Goal: Transaction & Acquisition: Book appointment/travel/reservation

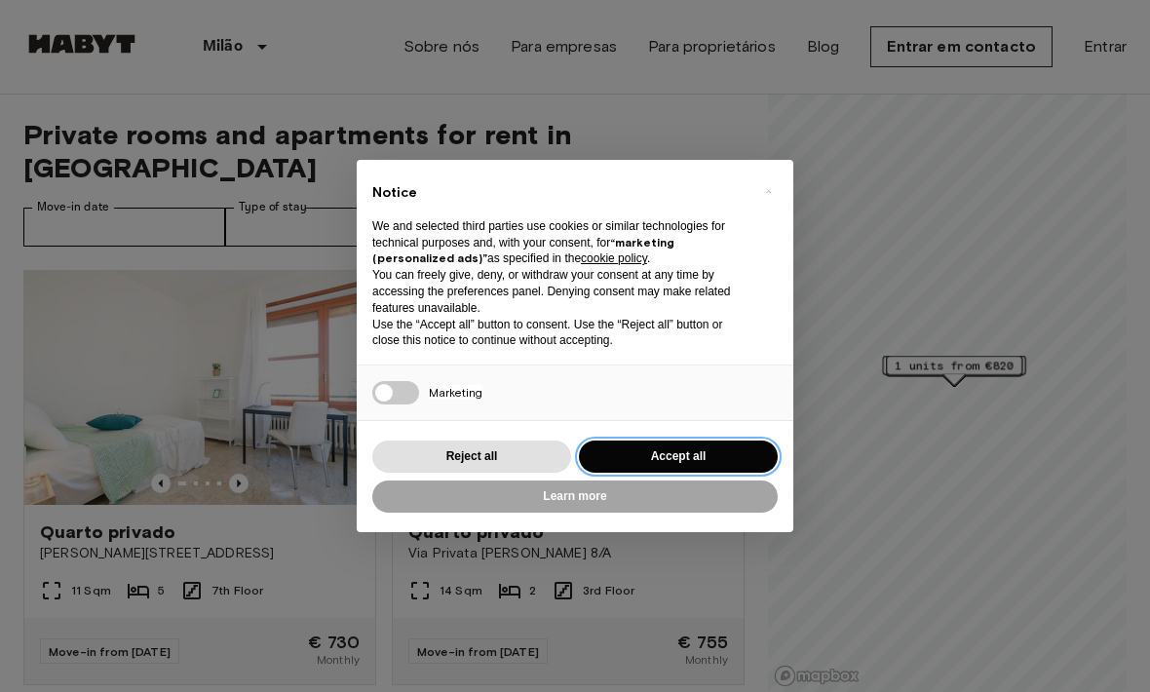
click at [728, 460] on button "Accept all" at bounding box center [678, 457] width 199 height 32
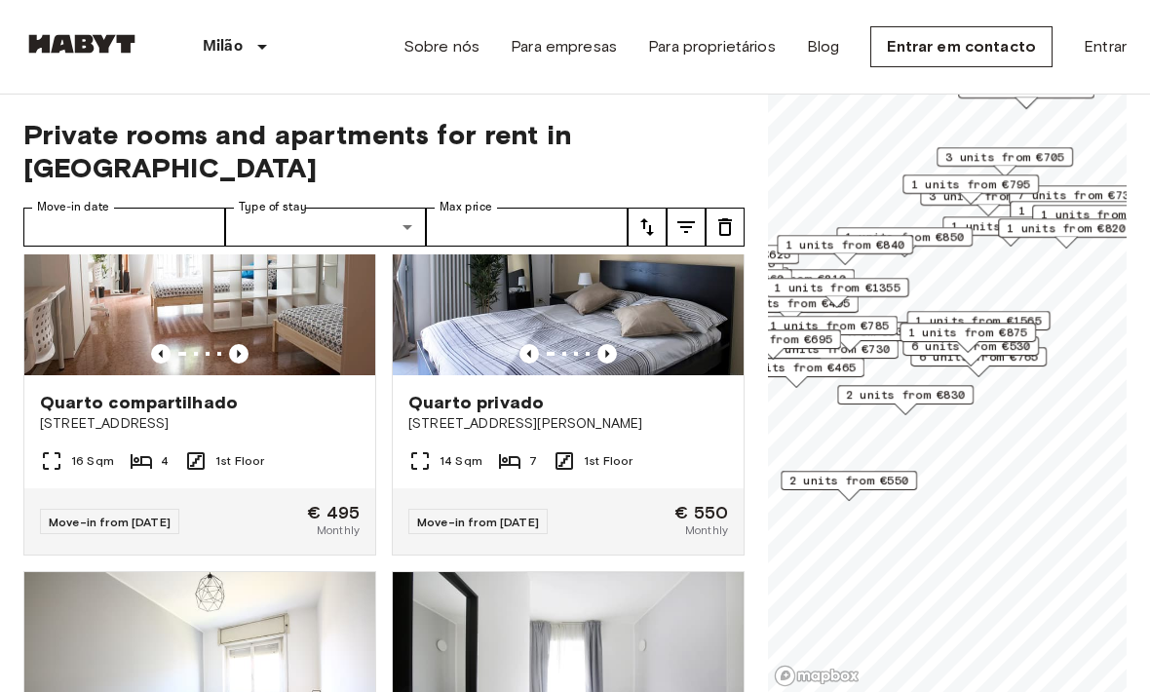
scroll to position [2715, 0]
click at [995, 55] on link "Entrar em contacto" at bounding box center [961, 46] width 182 height 41
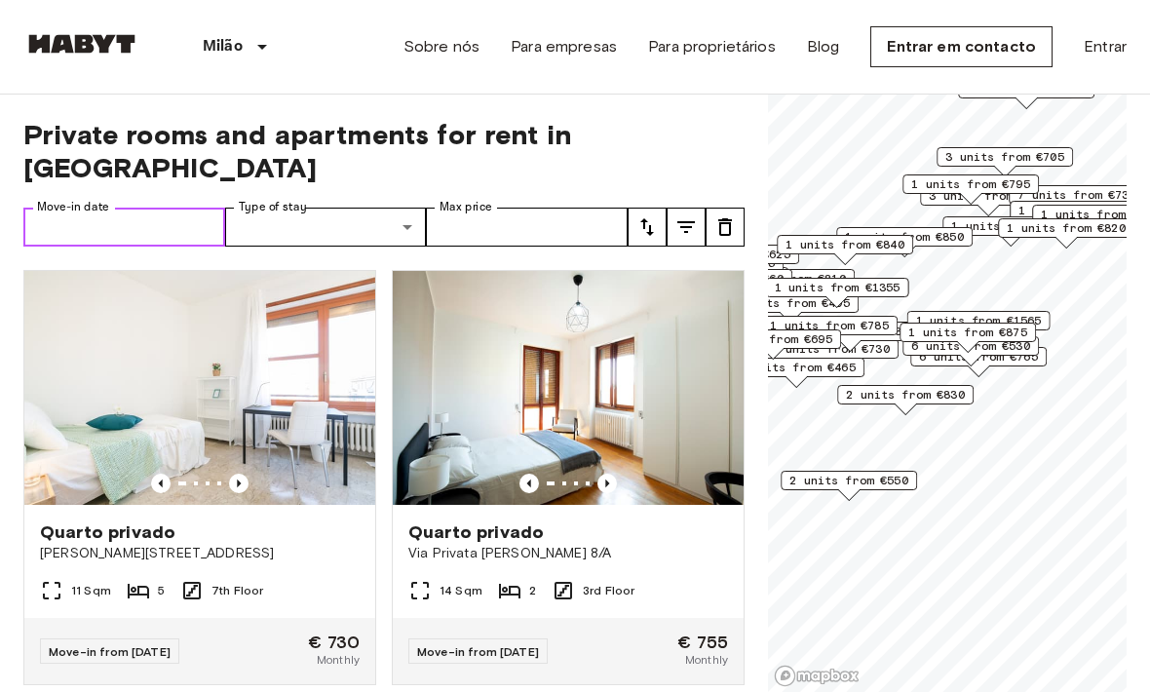
click at [182, 208] on input "Move-in date" at bounding box center [124, 227] width 202 height 39
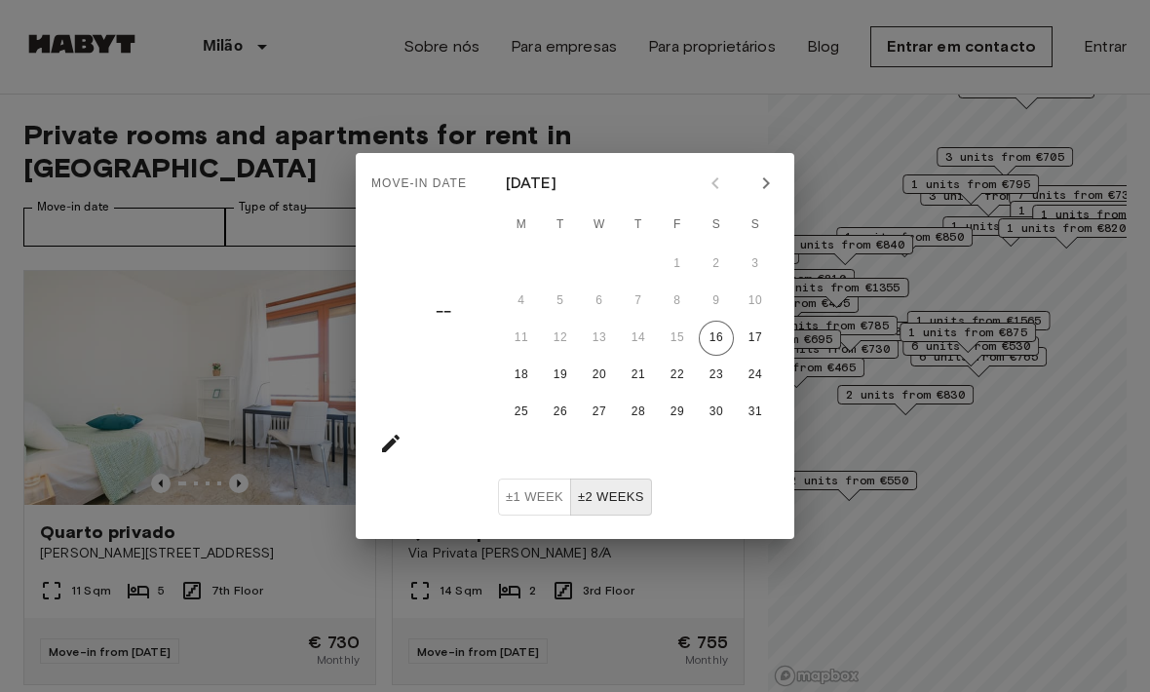
click at [760, 181] on icon "Next month" at bounding box center [765, 183] width 23 height 23
click at [758, 186] on icon "Next month" at bounding box center [765, 183] width 23 height 23
click at [765, 183] on icon "Next month" at bounding box center [765, 183] width 23 height 23
click at [764, 182] on icon "Next month" at bounding box center [765, 183] width 23 height 23
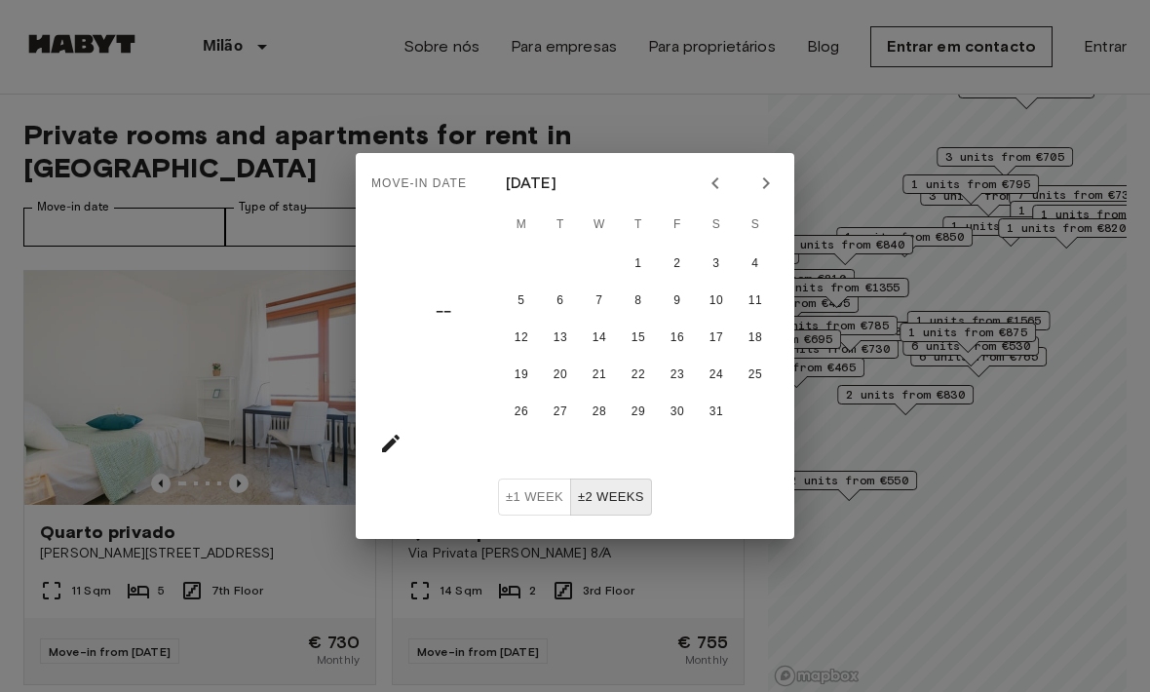
click at [758, 193] on icon "Next month" at bounding box center [765, 183] width 23 height 23
click at [747, 252] on button "1" at bounding box center [755, 264] width 35 height 35
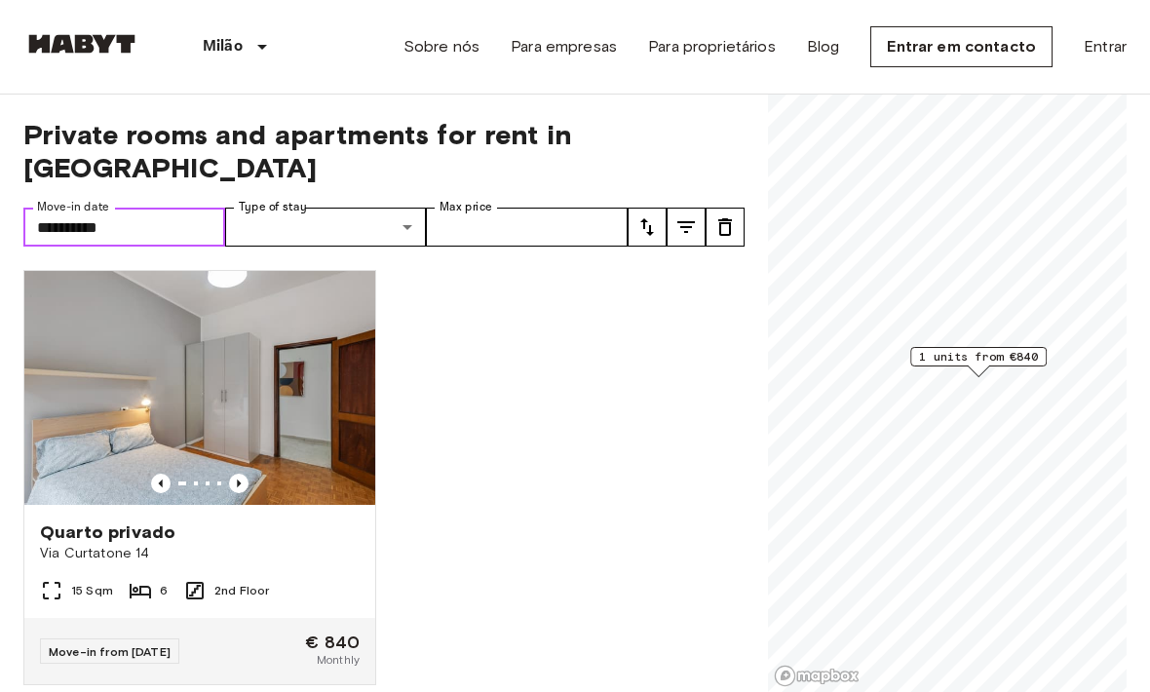
type input "**********"
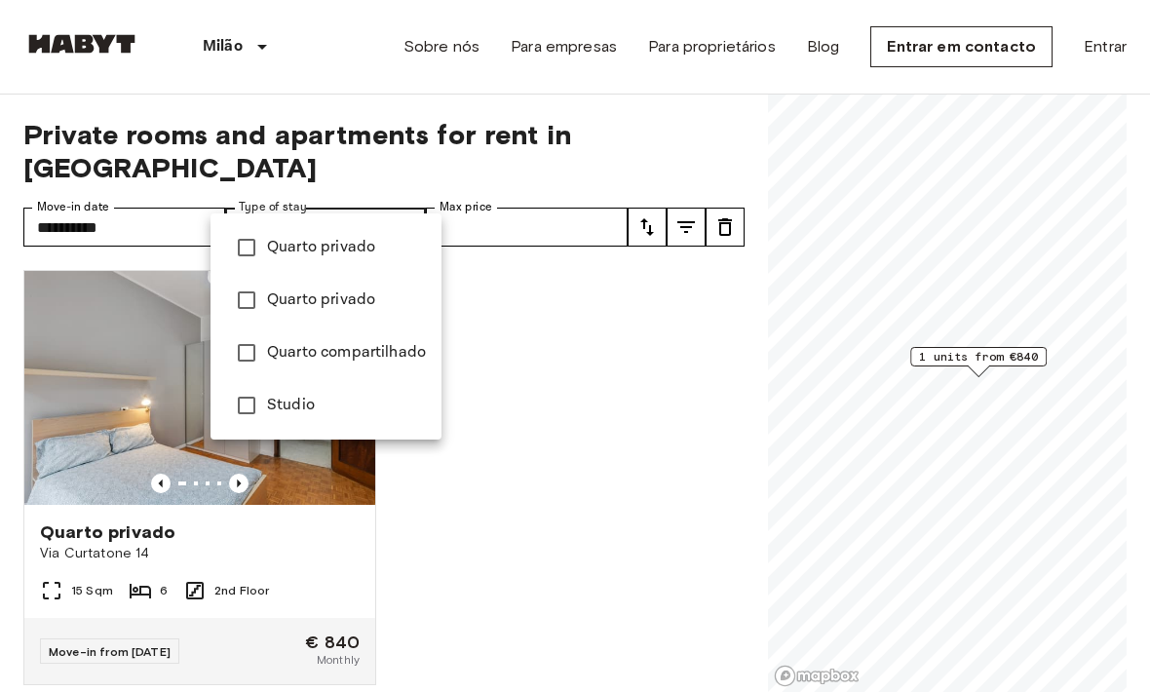
click at [334, 297] on span "Quarto privado" at bounding box center [346, 299] width 159 height 23
type input "**********"
click at [550, 189] on div at bounding box center [575, 346] width 1150 height 692
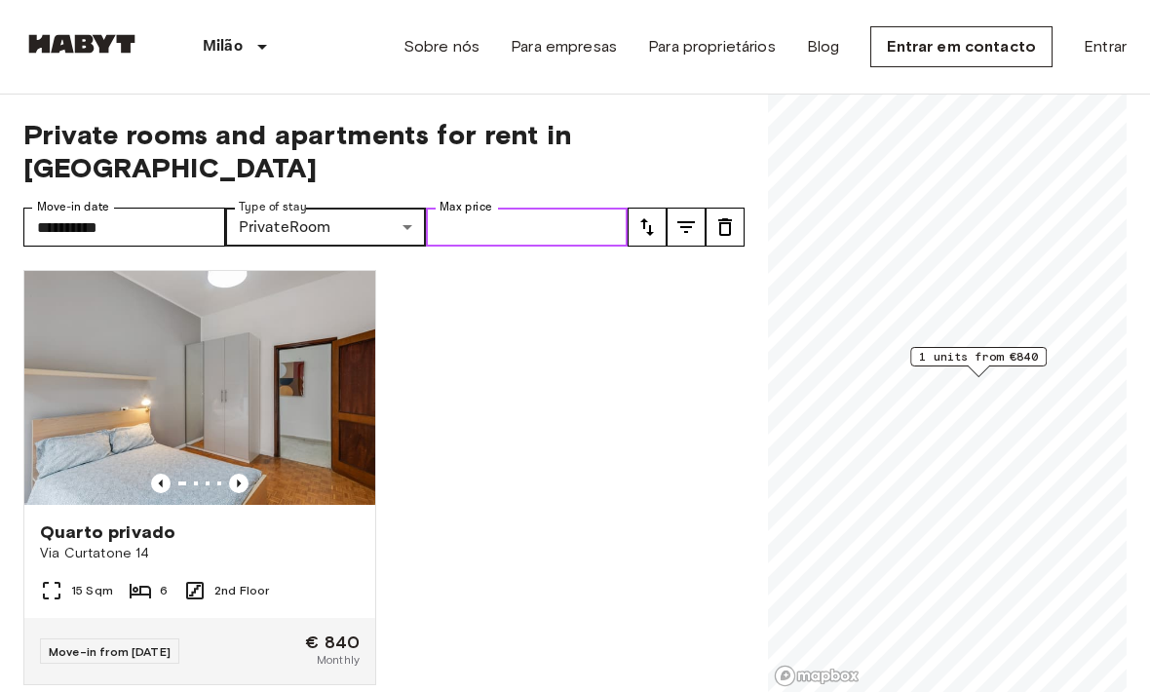
click at [543, 208] on input "Max price" at bounding box center [527, 227] width 202 height 39
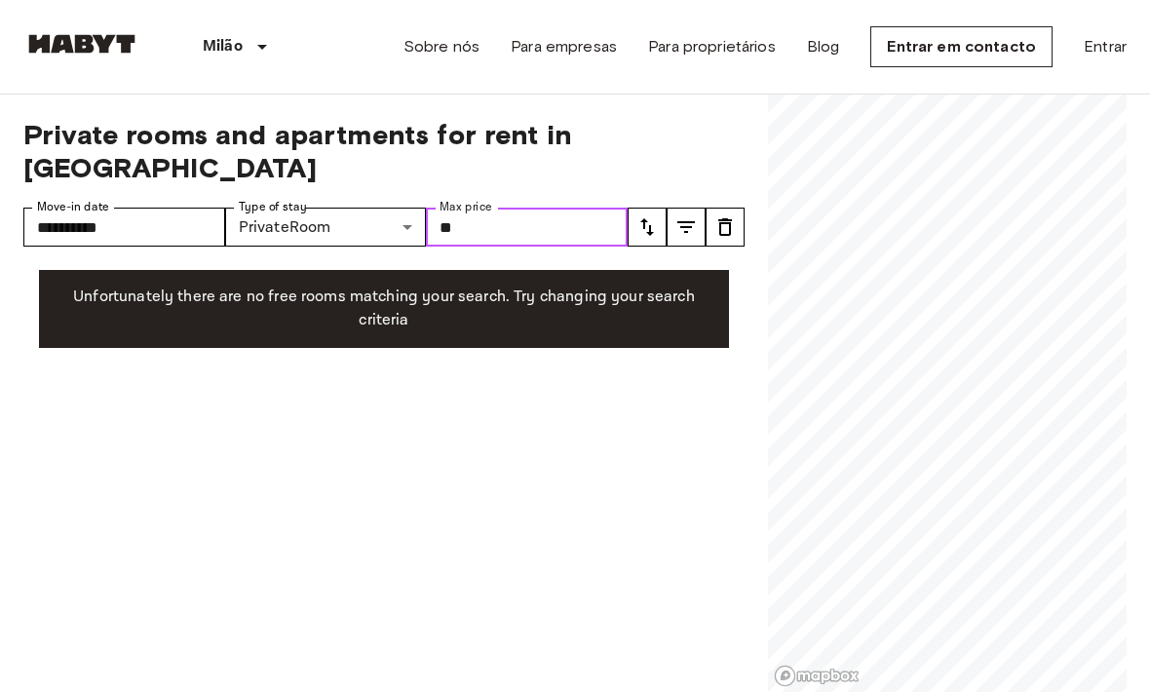
type input "*"
type input "***"
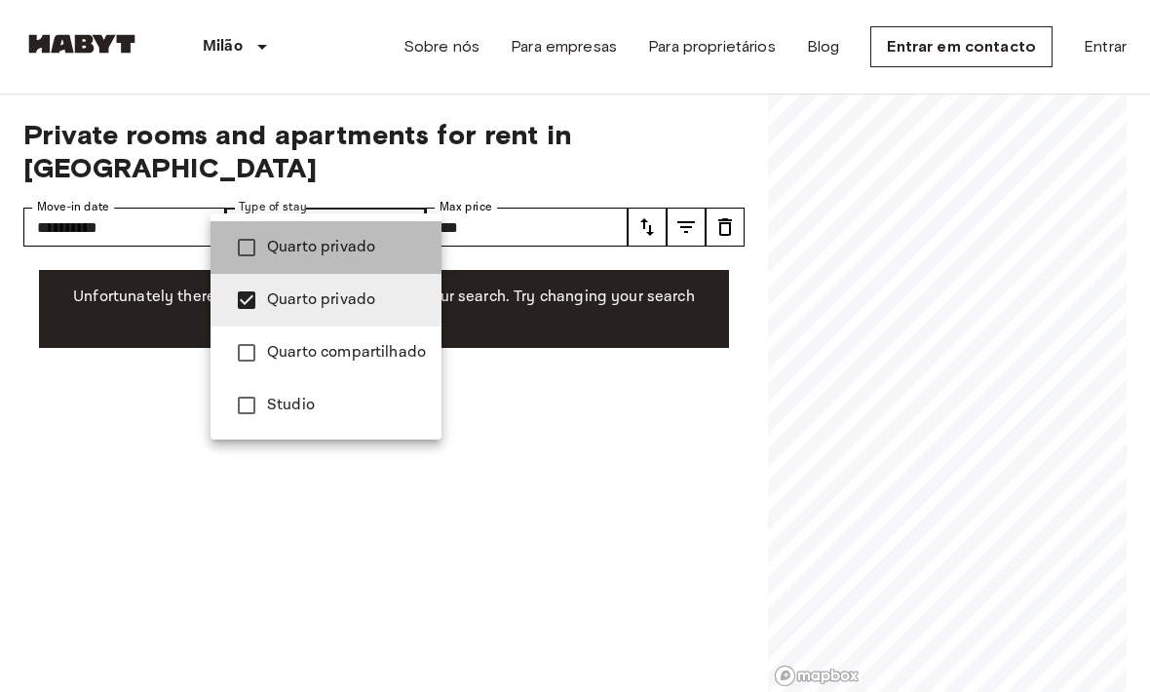
click at [375, 253] on span "Quarto privado" at bounding box center [346, 247] width 159 height 23
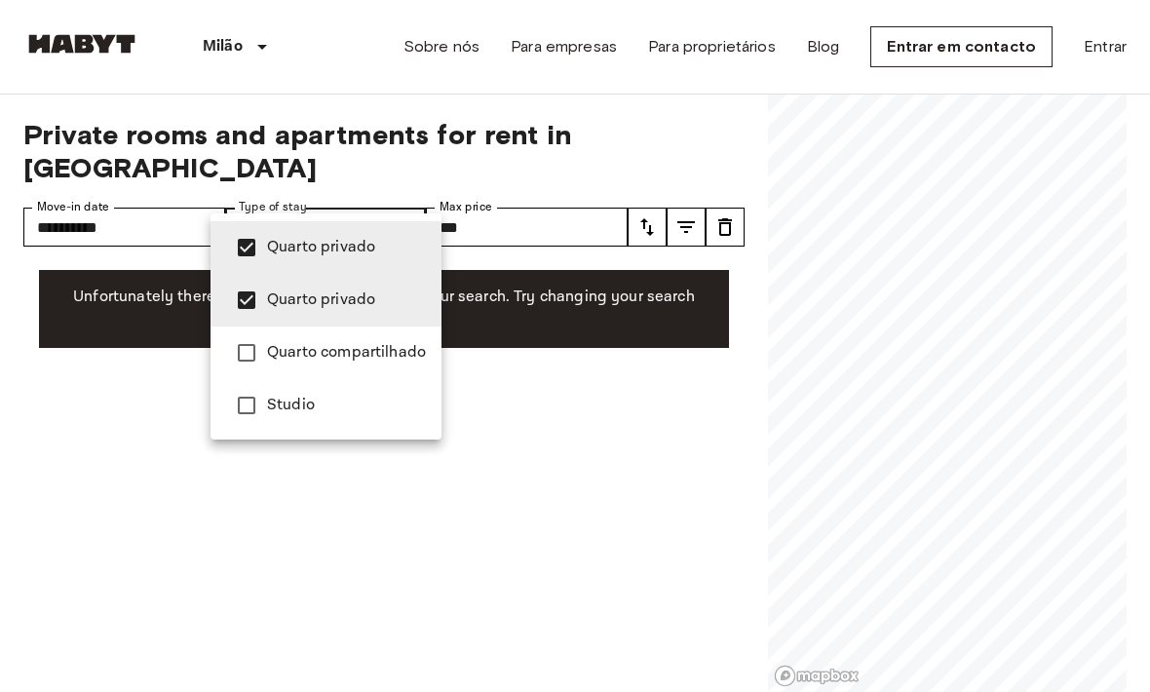
click at [389, 297] on span "Quarto privado" at bounding box center [346, 299] width 159 height 23
click at [377, 314] on li "Quarto privado" at bounding box center [326, 300] width 231 height 53
click at [382, 258] on span "Quarto privado" at bounding box center [346, 247] width 159 height 23
type input "**********"
click at [569, 475] on div at bounding box center [575, 346] width 1150 height 692
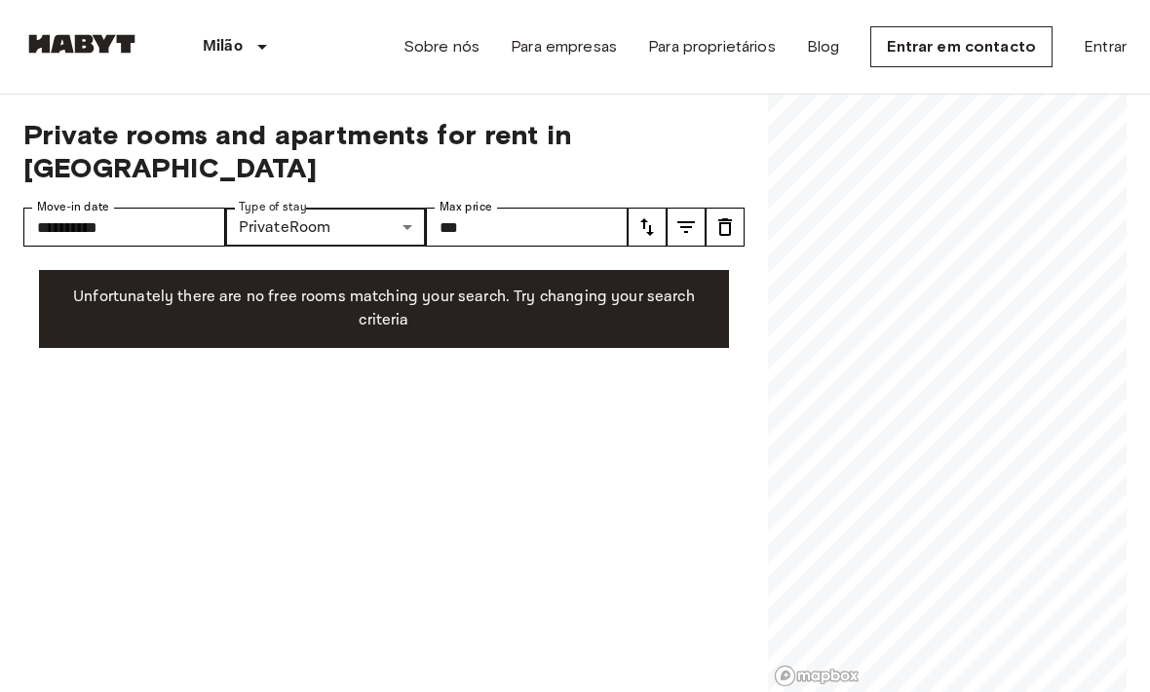
click at [995, 62] on link "Entrar em contacto" at bounding box center [961, 46] width 182 height 41
